Goal: Find specific page/section: Find specific page/section

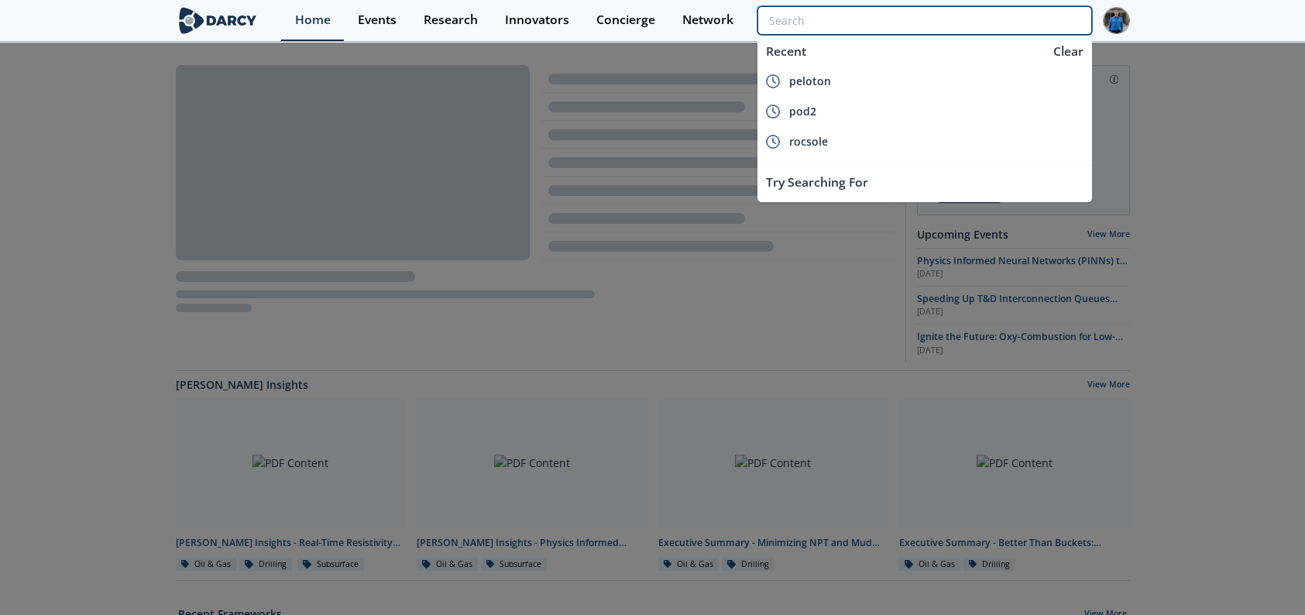
click at [1006, 19] on input "search" at bounding box center [925, 20] width 334 height 29
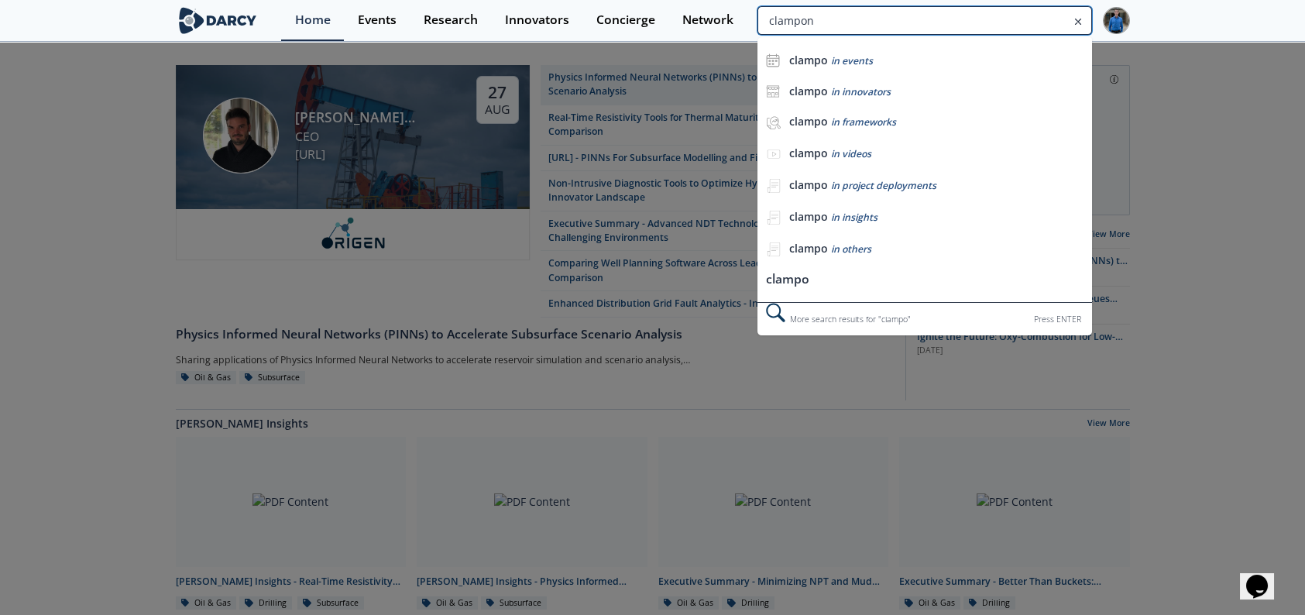
type input "clampon"
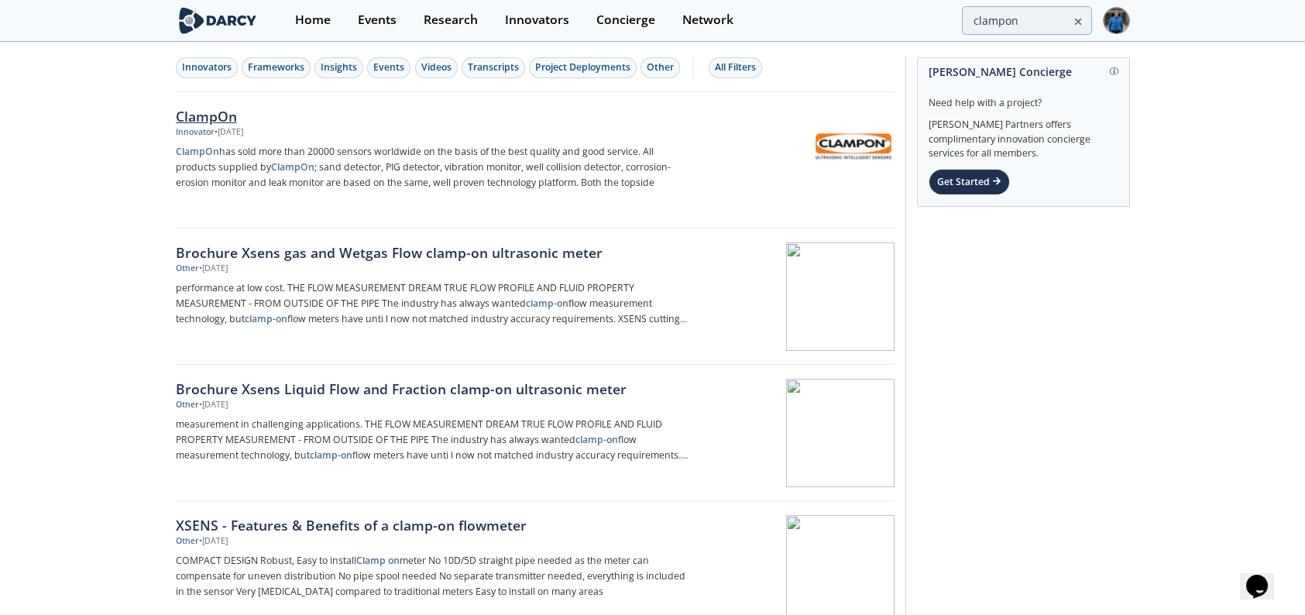
click at [214, 112] on div "ClampOn" at bounding box center [432, 116] width 513 height 20
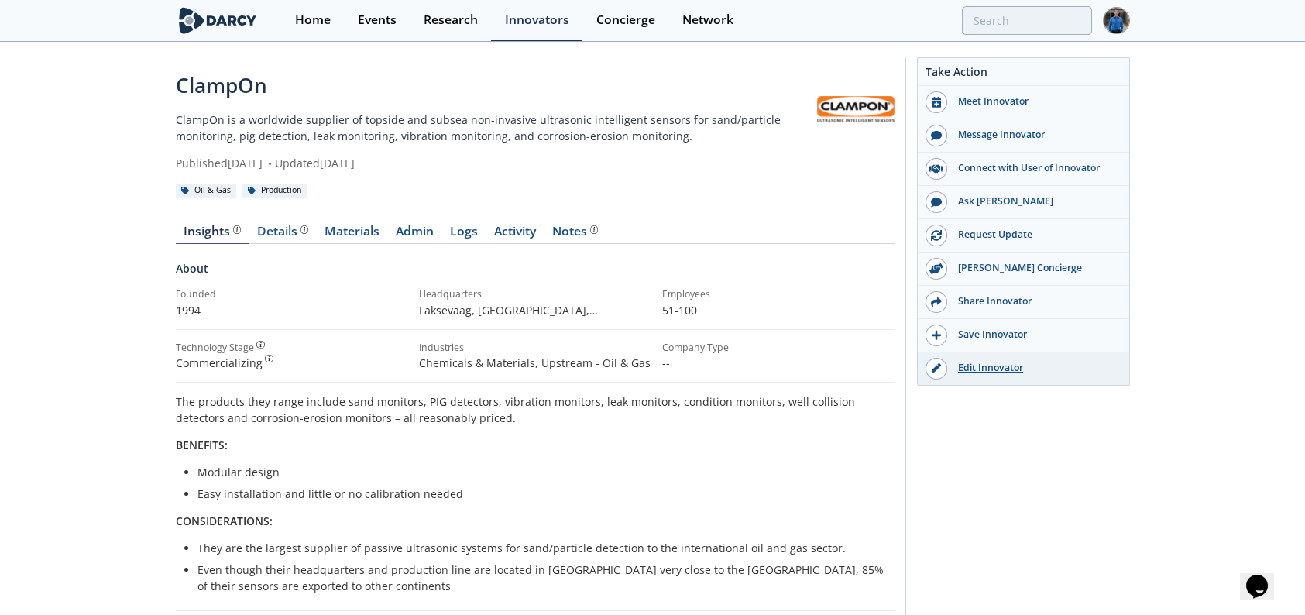
click at [996, 371] on div "Edit Innovator" at bounding box center [1034, 368] width 174 height 14
